Goal: Task Accomplishment & Management: Complete application form

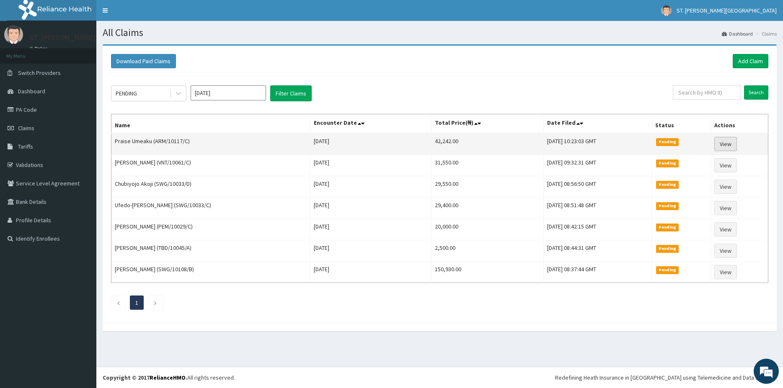
click at [720, 143] on link "View" at bounding box center [725, 144] width 23 height 14
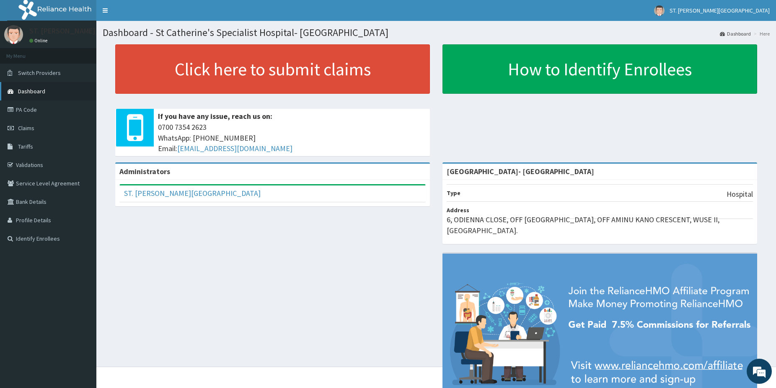
drag, startPoint x: 30, startPoint y: 95, endPoint x: 30, endPoint y: 101, distance: 6.3
click at [30, 96] on link "Dashboard" at bounding box center [48, 91] width 96 height 18
click at [33, 113] on link "PA Code" at bounding box center [48, 110] width 96 height 18
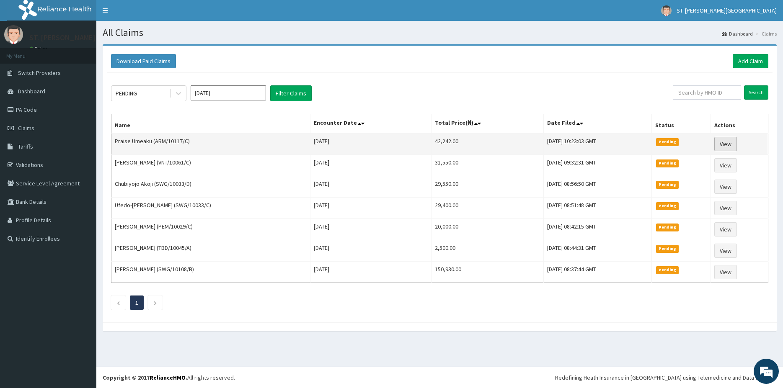
click at [733, 143] on link "View" at bounding box center [725, 144] width 23 height 14
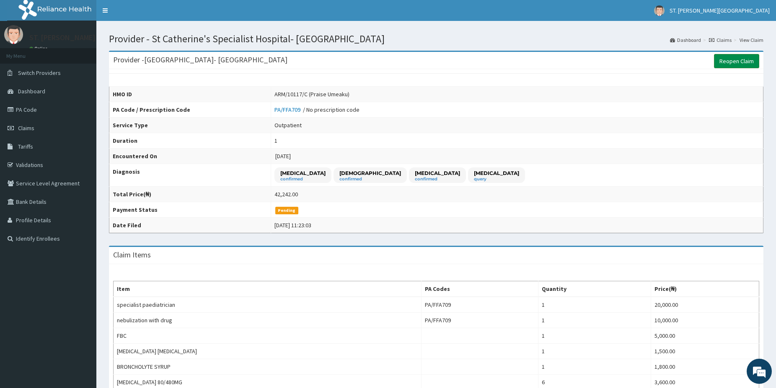
click at [723, 60] on link "Reopen Claim" at bounding box center [736, 61] width 45 height 14
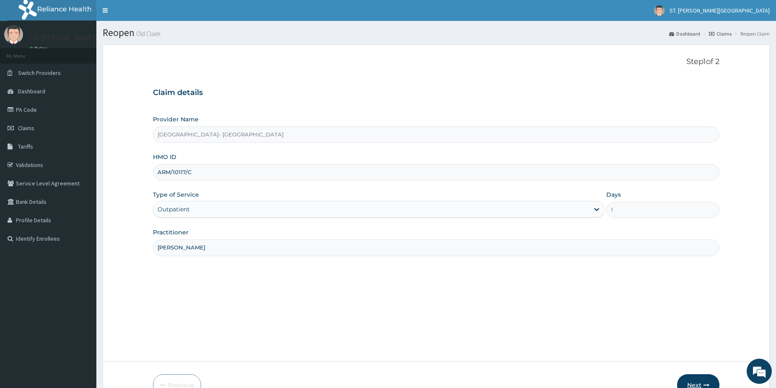
click at [703, 378] on button "Next" at bounding box center [698, 386] width 42 height 22
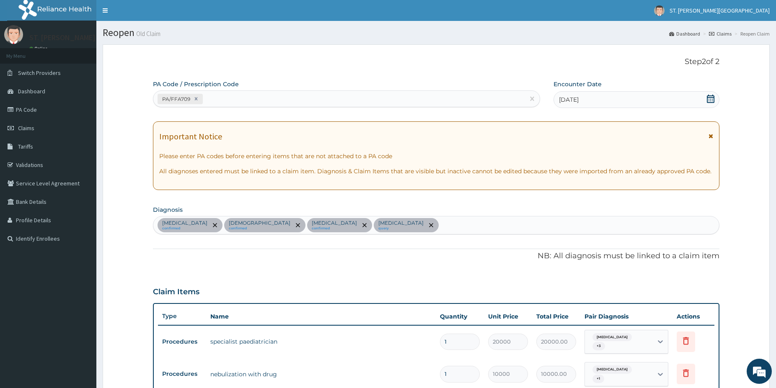
drag, startPoint x: 221, startPoint y: 92, endPoint x: 221, endPoint y: 98, distance: 6.3
click at [221, 96] on div "PA/FFA709" at bounding box center [346, 98] width 387 height 17
paste input "PA/45D1BD"
type input "PA/45D1BD"
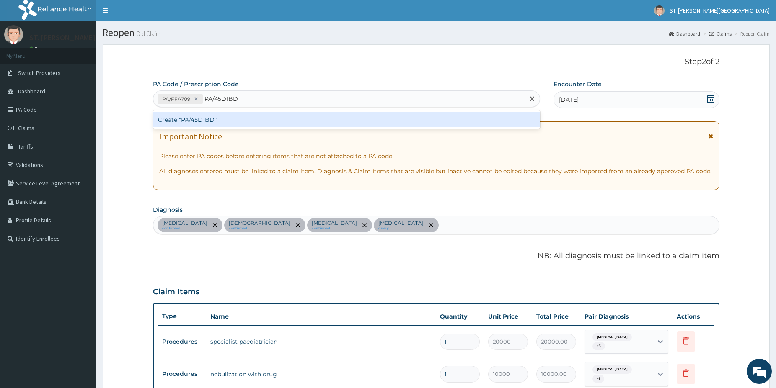
click at [198, 116] on div "Create "PA/45D1BD"" at bounding box center [346, 119] width 387 height 15
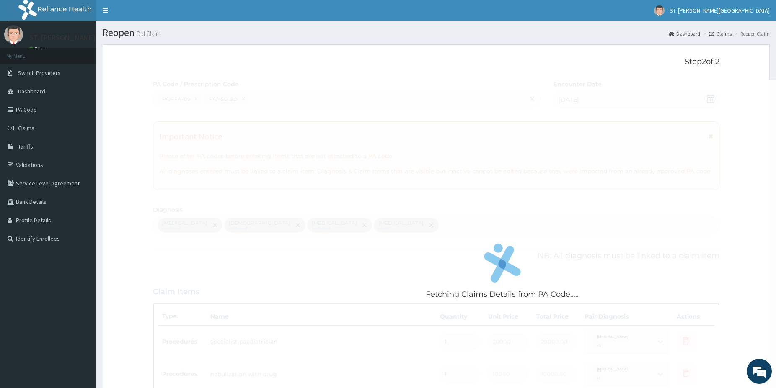
scroll to position [367, 0]
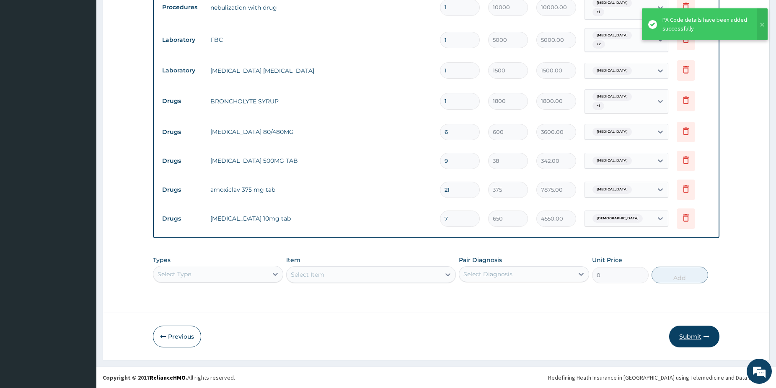
click at [697, 334] on button "Submit" at bounding box center [694, 337] width 50 height 22
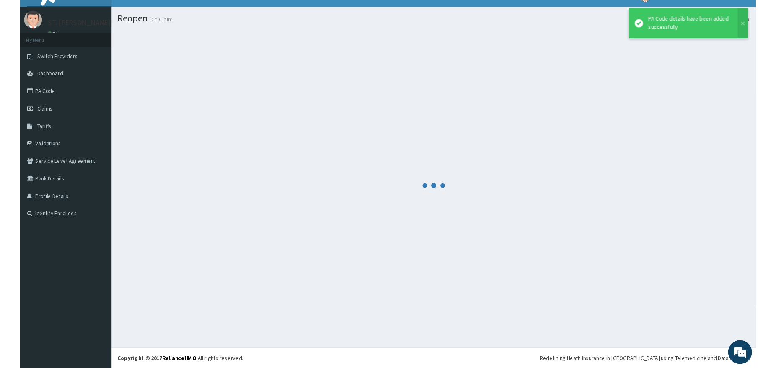
scroll to position [14, 0]
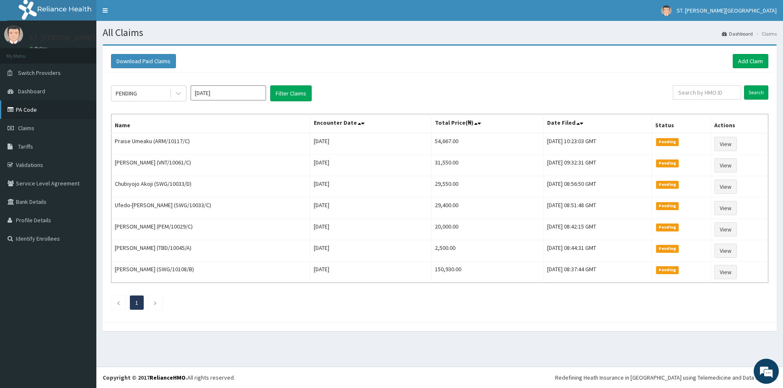
click at [46, 110] on link "PA Code" at bounding box center [48, 110] width 96 height 18
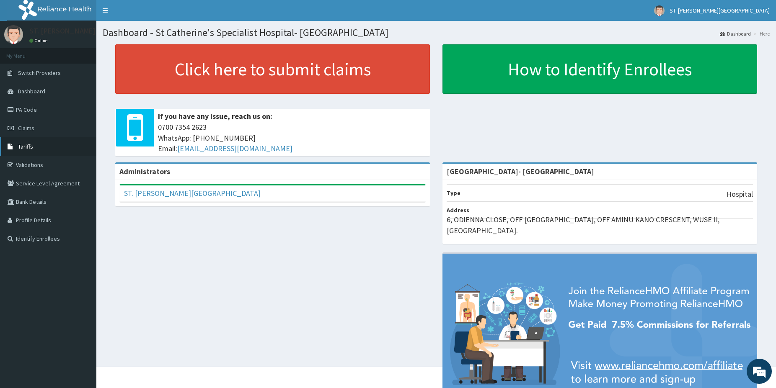
click at [37, 140] on link "Tariffs" at bounding box center [48, 146] width 96 height 18
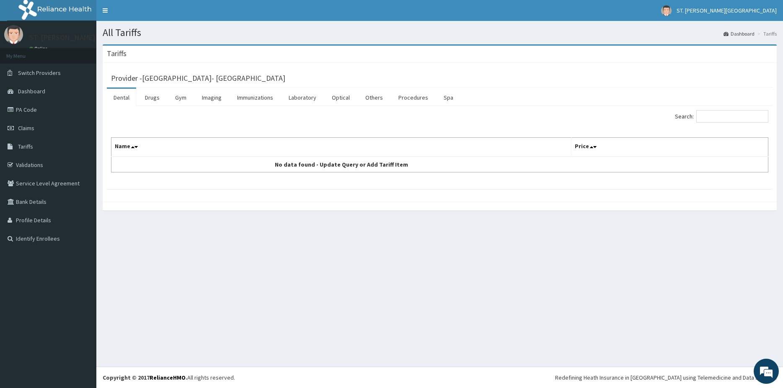
drag, startPoint x: 158, startPoint y: 96, endPoint x: 289, endPoint y: 89, distance: 131.3
click at [157, 96] on link "Drugs" at bounding box center [152, 98] width 28 height 18
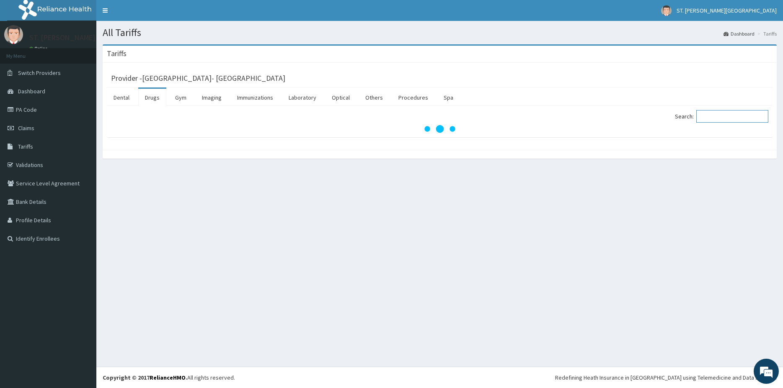
click at [712, 117] on input "Search:" at bounding box center [732, 116] width 72 height 13
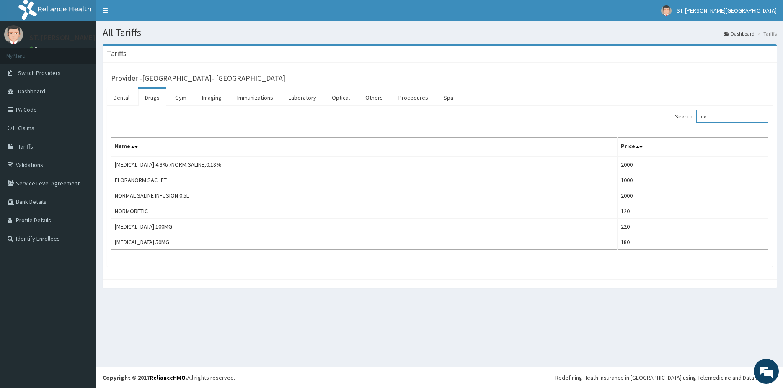
type input "n"
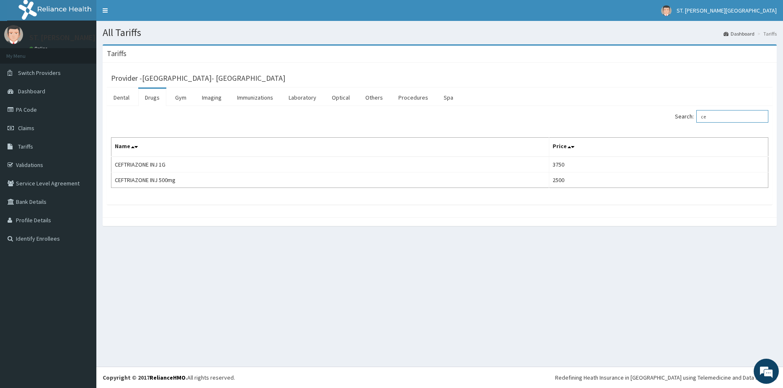
type input "c"
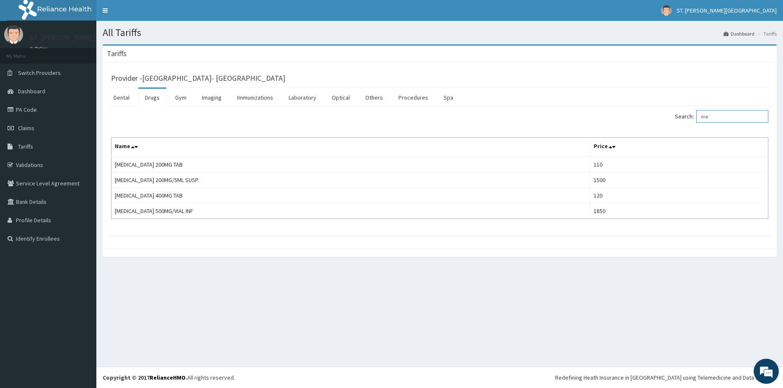
type input "m"
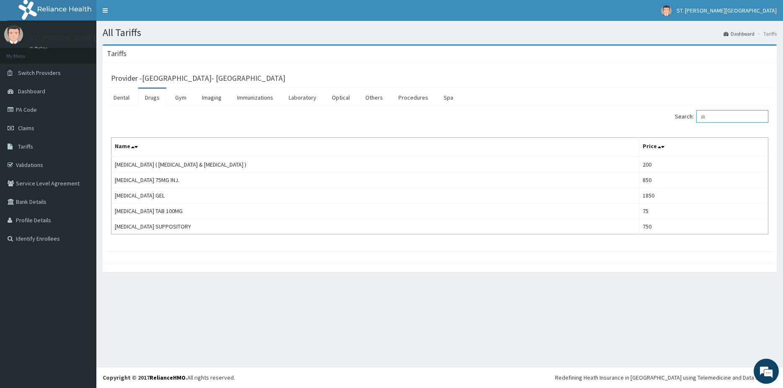
type input "d"
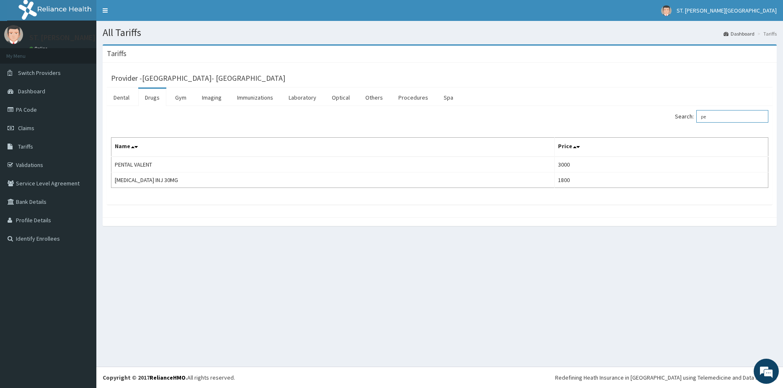
type input "p"
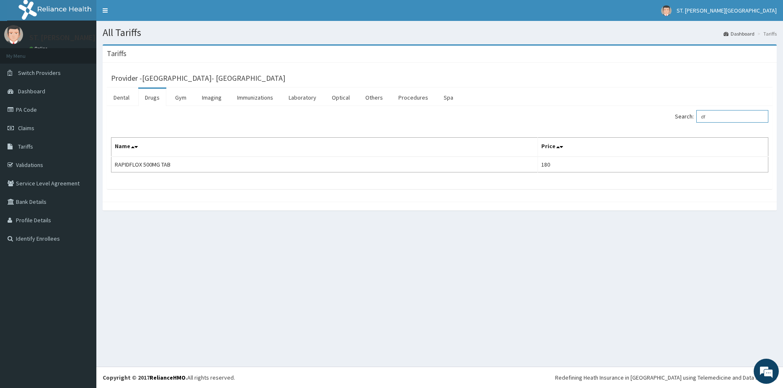
type input "d"
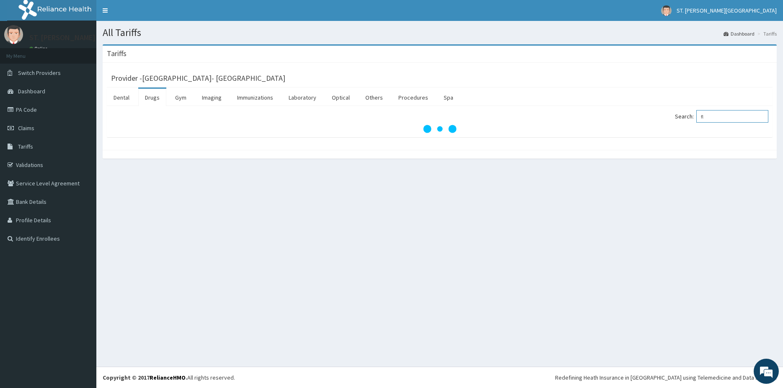
type input "f"
type input "metron"
click at [47, 131] on link "Claims" at bounding box center [48, 128] width 96 height 18
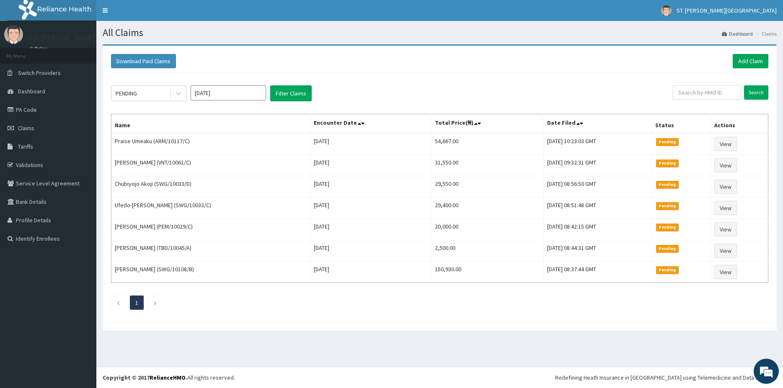
click at [218, 94] on input "Sep 2025" at bounding box center [228, 92] width 75 height 15
click at [230, 161] on div "Aug" at bounding box center [228, 163] width 17 height 16
type input "[DATE]"
click at [279, 93] on button "Filter Claims" at bounding box center [290, 93] width 41 height 16
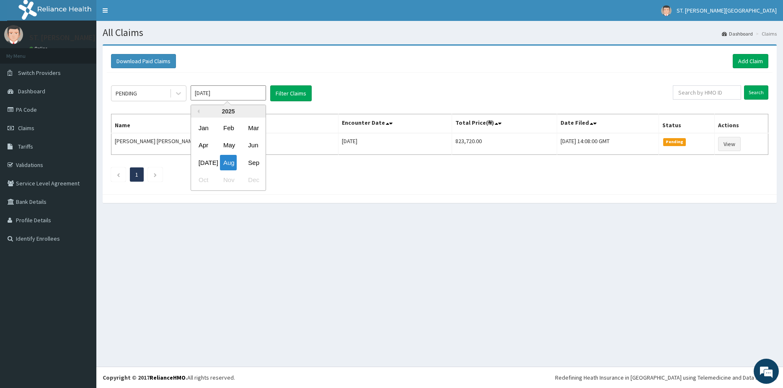
click at [228, 93] on input "Aug 2025" at bounding box center [228, 92] width 75 height 15
click at [156, 89] on div "PENDING" at bounding box center [140, 93] width 58 height 13
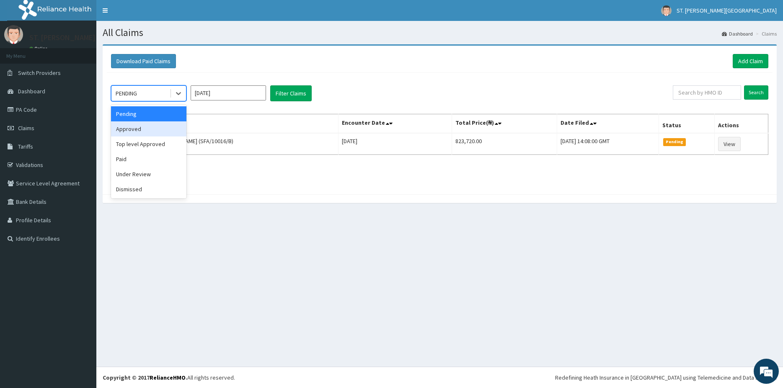
click at [140, 125] on div "Approved" at bounding box center [148, 128] width 75 height 15
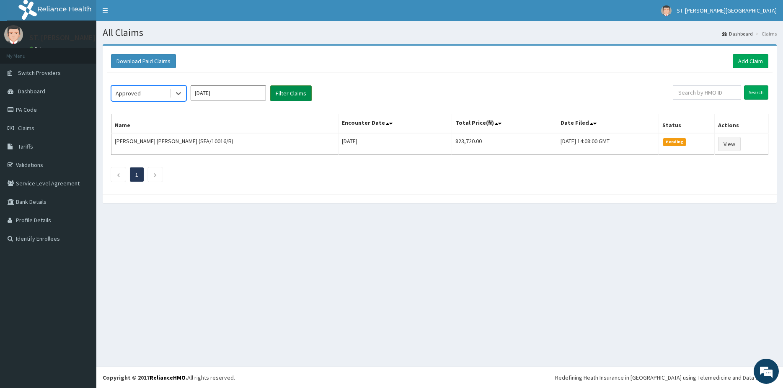
click at [293, 96] on button "Filter Claims" at bounding box center [290, 93] width 41 height 16
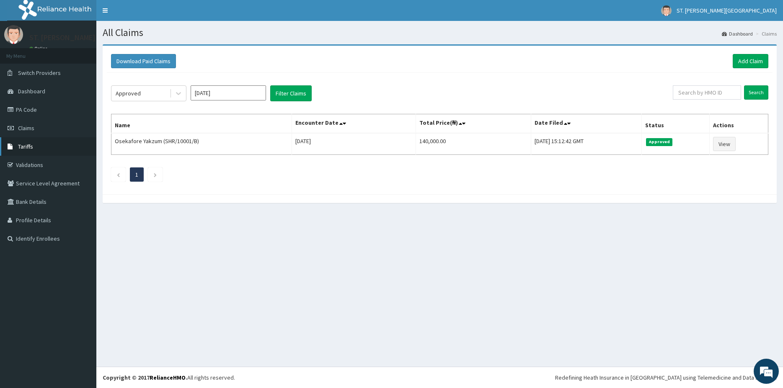
click at [42, 146] on link "Tariffs" at bounding box center [48, 146] width 96 height 18
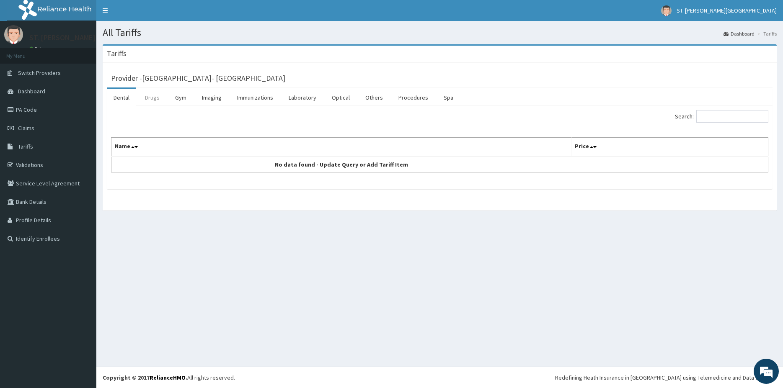
click at [157, 96] on link "Drugs" at bounding box center [152, 98] width 28 height 18
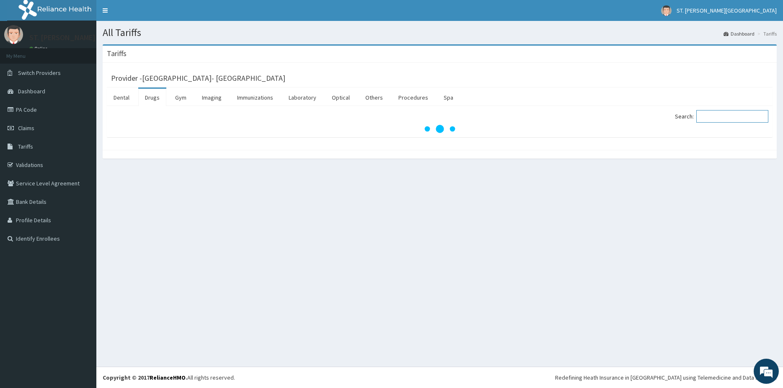
click at [753, 114] on input "Search:" at bounding box center [732, 116] width 72 height 13
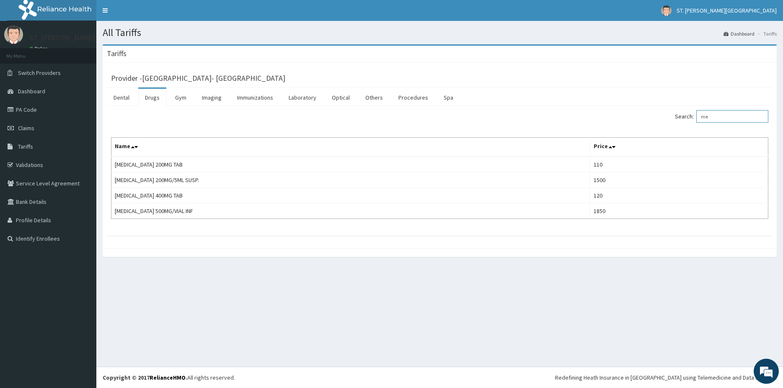
type input "m"
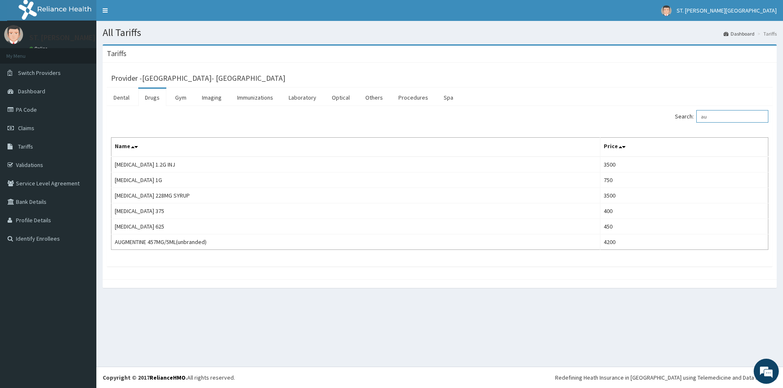
type input "a"
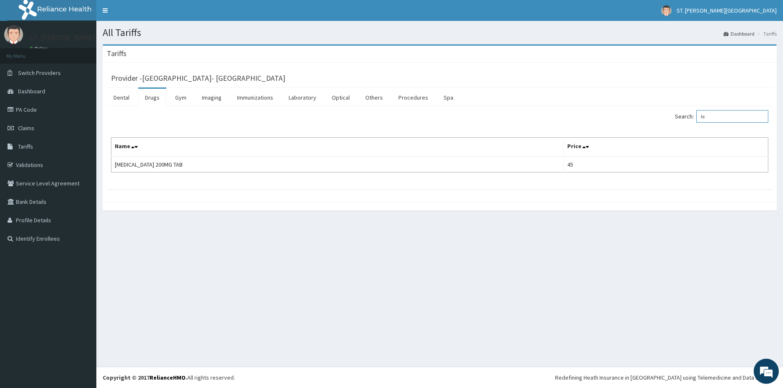
type input "f"
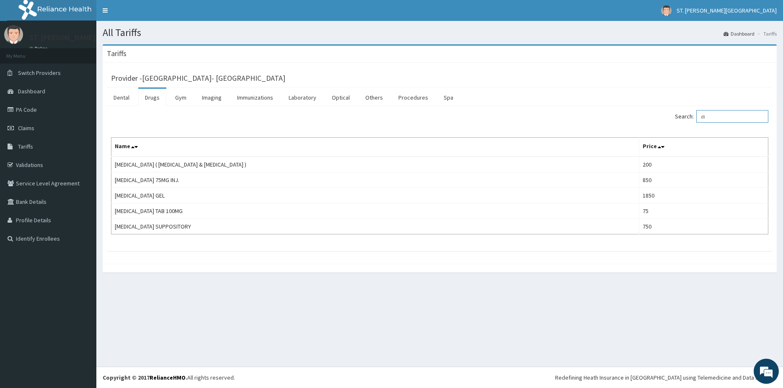
type input "d"
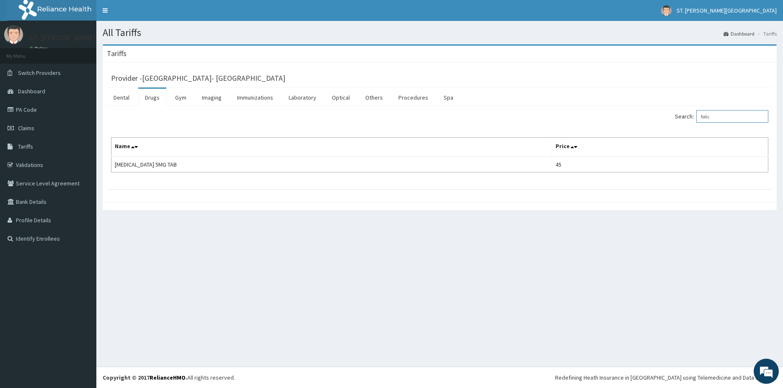
type input "folic"
click at [52, 121] on link "Claims" at bounding box center [48, 128] width 96 height 18
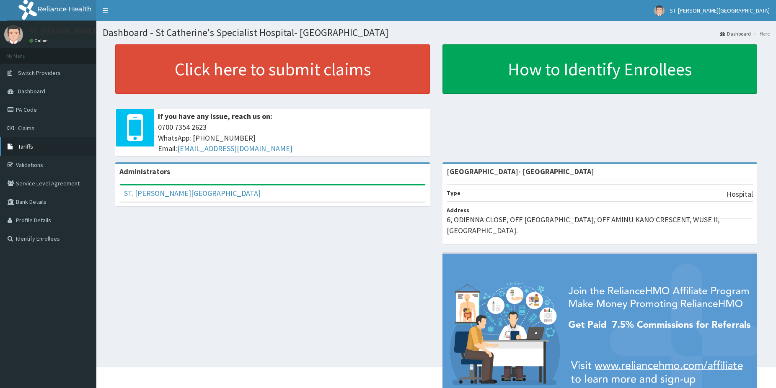
click at [34, 144] on link "Tariffs" at bounding box center [48, 146] width 96 height 18
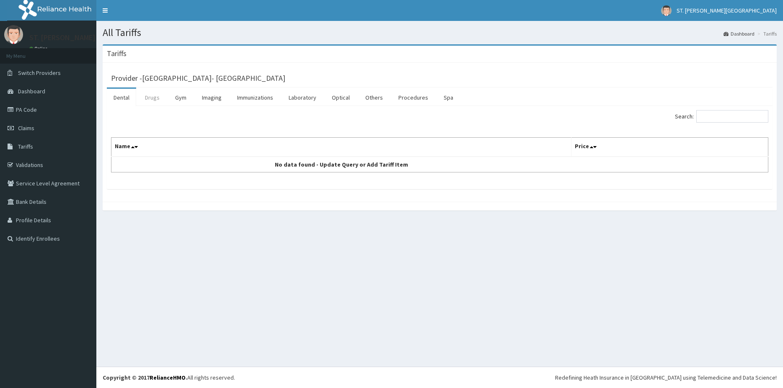
click at [157, 97] on link "Drugs" at bounding box center [152, 98] width 28 height 18
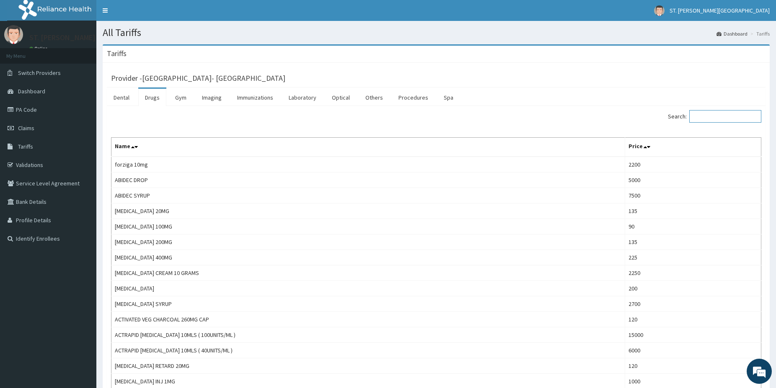
click at [722, 119] on input "Search:" at bounding box center [725, 116] width 72 height 13
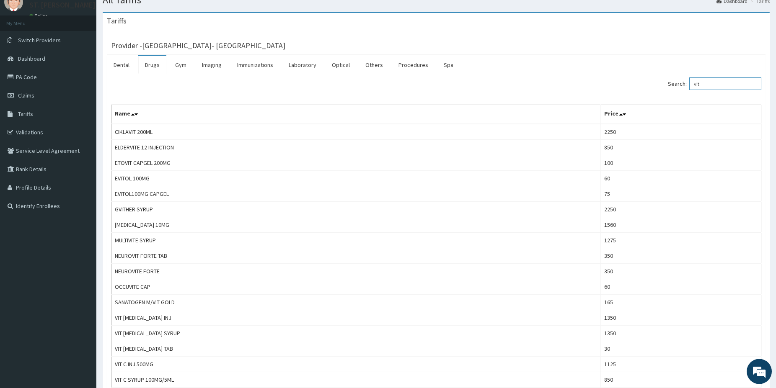
scroll to position [43, 0]
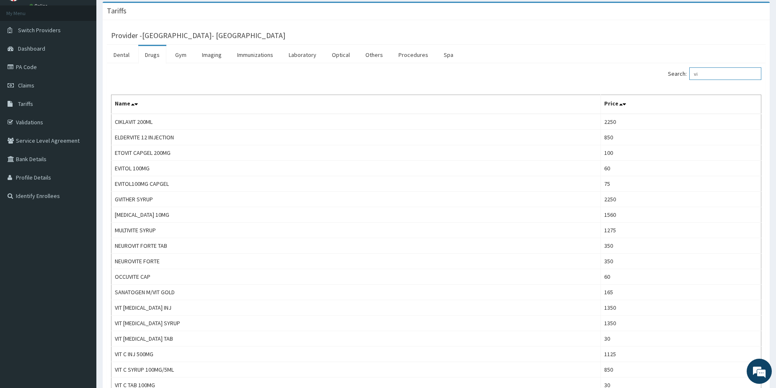
type input "v"
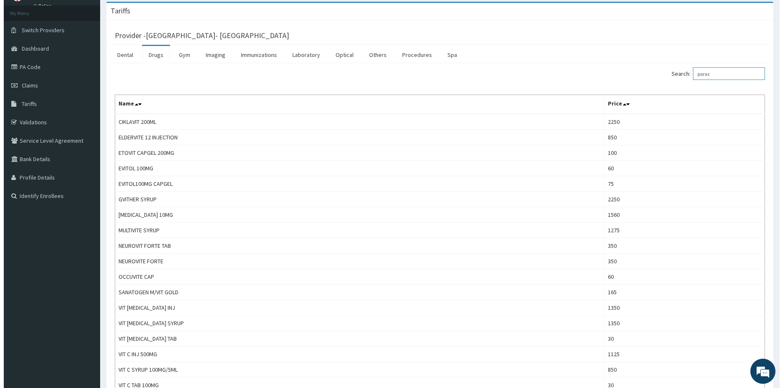
scroll to position [0, 0]
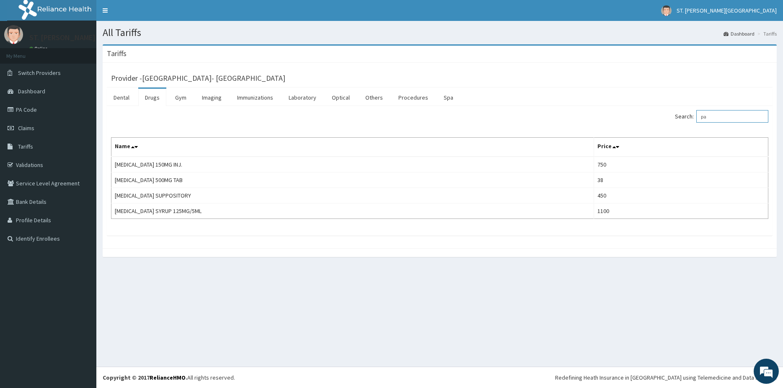
type input "p"
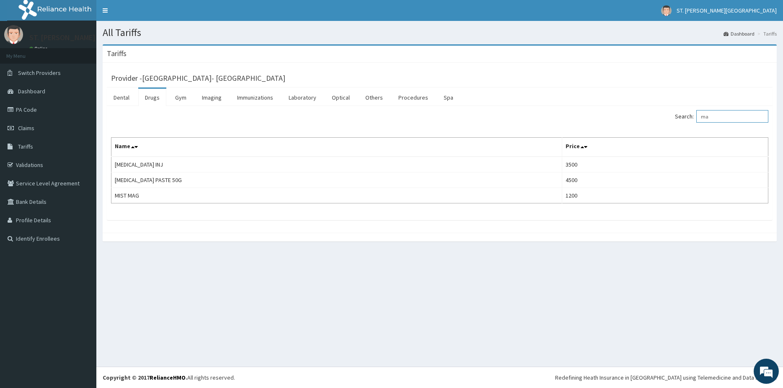
type input "m"
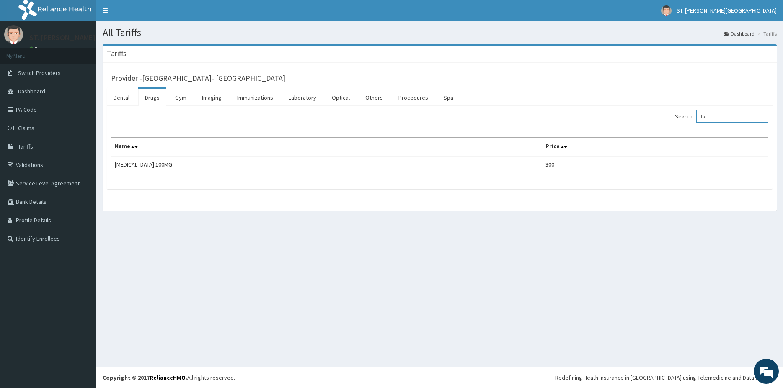
type input "l"
type input "methy"
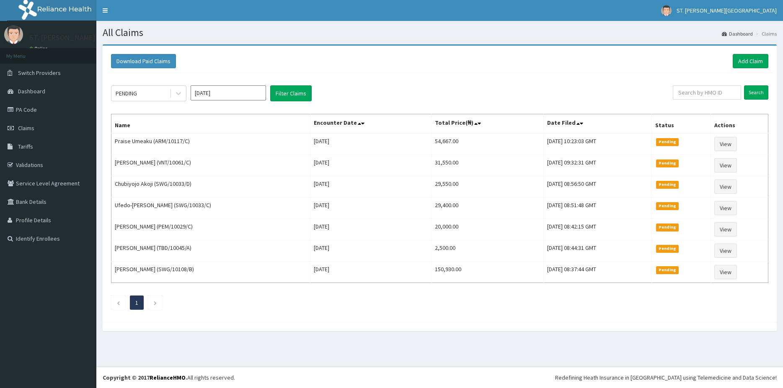
click at [233, 93] on input "[DATE]" at bounding box center [228, 92] width 75 height 15
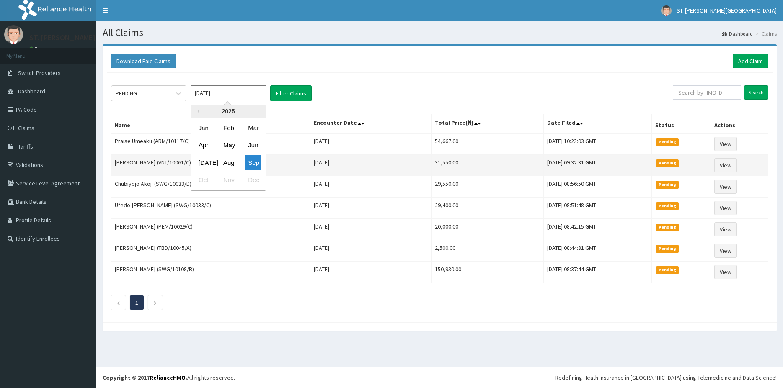
click at [226, 164] on div "Aug" at bounding box center [228, 163] width 17 height 16
type input "[DATE]"
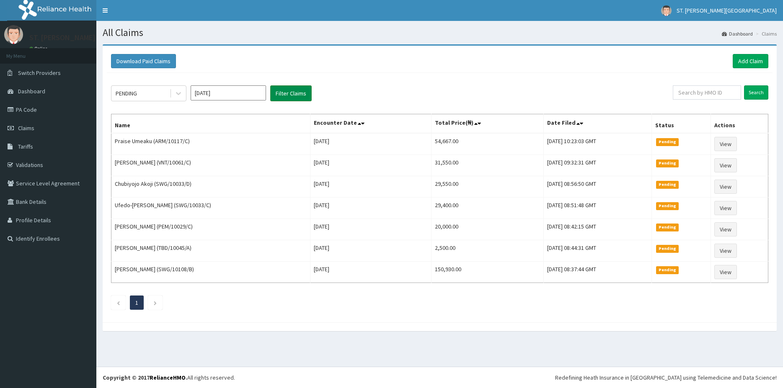
click at [298, 96] on button "Filter Claims" at bounding box center [290, 93] width 41 height 16
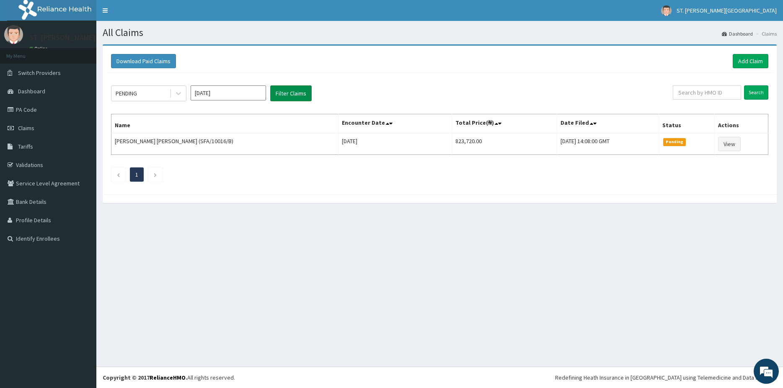
click at [292, 98] on button "Filter Claims" at bounding box center [290, 93] width 41 height 16
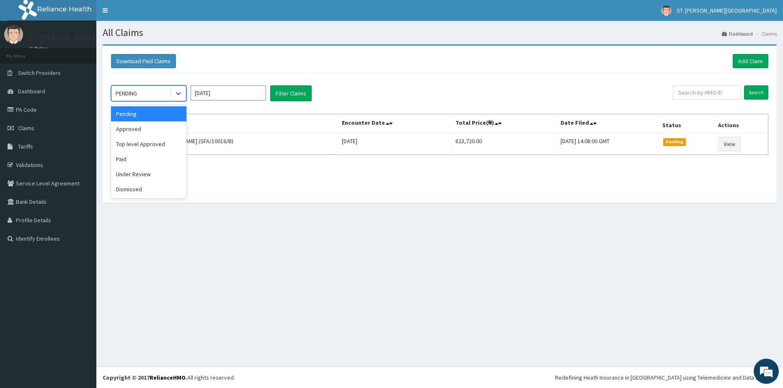
click at [147, 95] on div "PENDING" at bounding box center [140, 93] width 58 height 13
click at [132, 129] on div "Approved" at bounding box center [148, 128] width 75 height 15
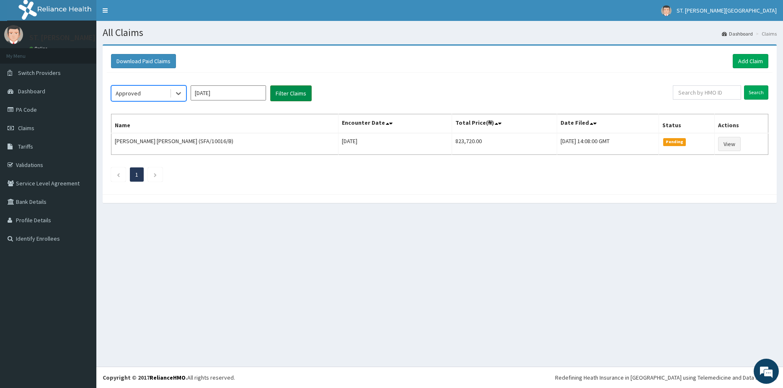
click at [299, 92] on button "Filter Claims" at bounding box center [290, 93] width 41 height 16
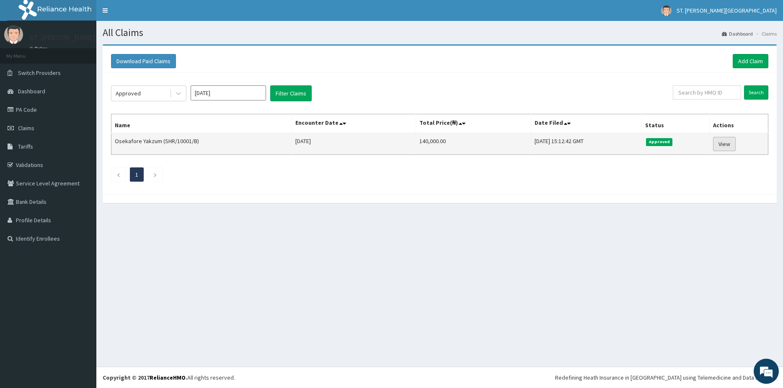
click at [724, 147] on link "View" at bounding box center [724, 144] width 23 height 14
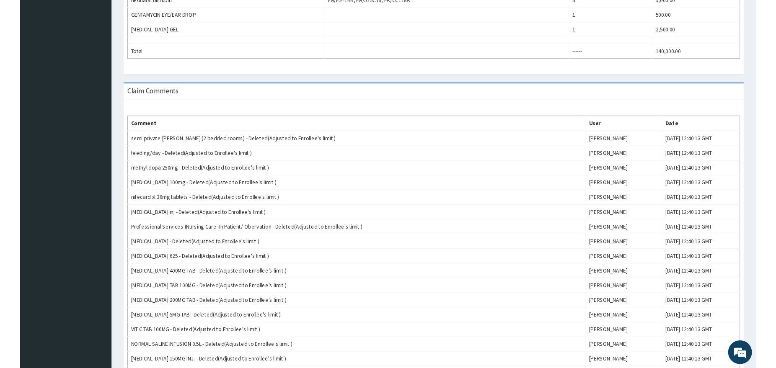
scroll to position [406, 0]
